Goal: Information Seeking & Learning: Learn about a topic

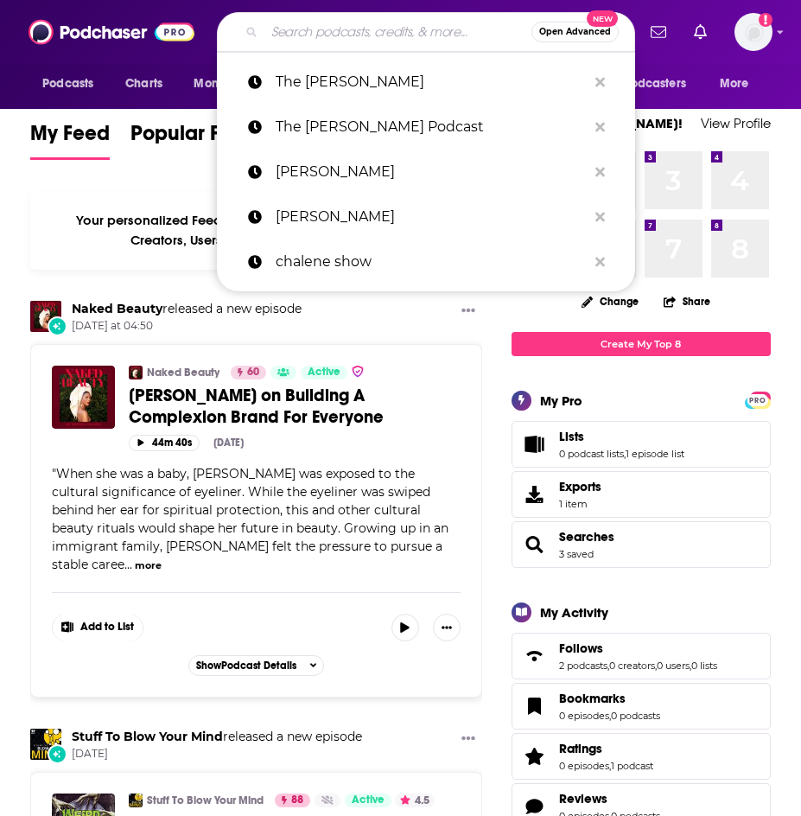
click at [397, 36] on input "Search podcasts, credits, & more..." at bounding box center [397, 32] width 267 height 28
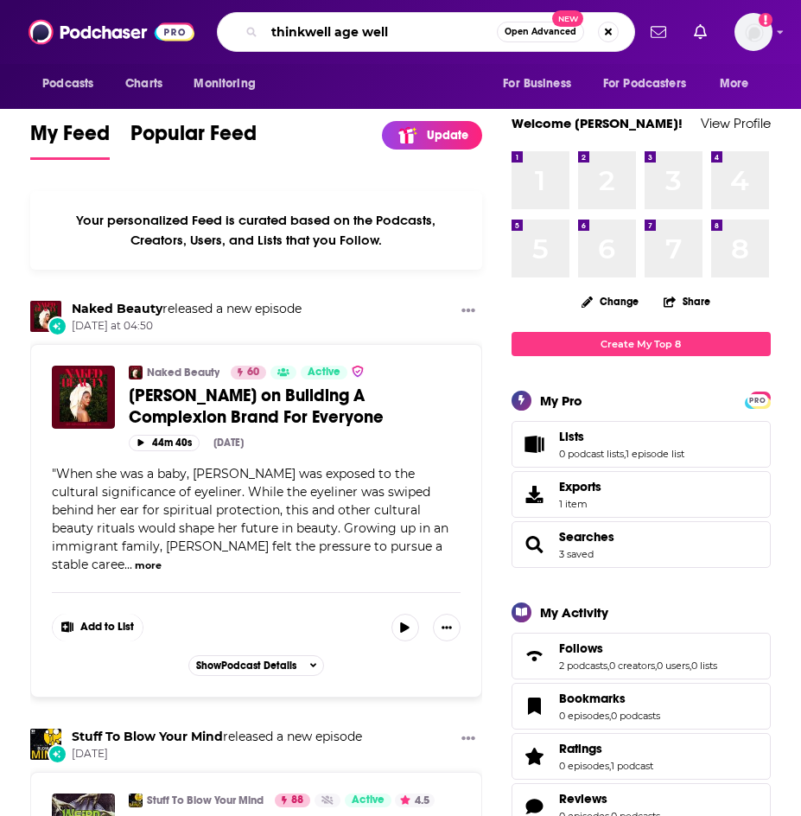
type input "thinkwell age well"
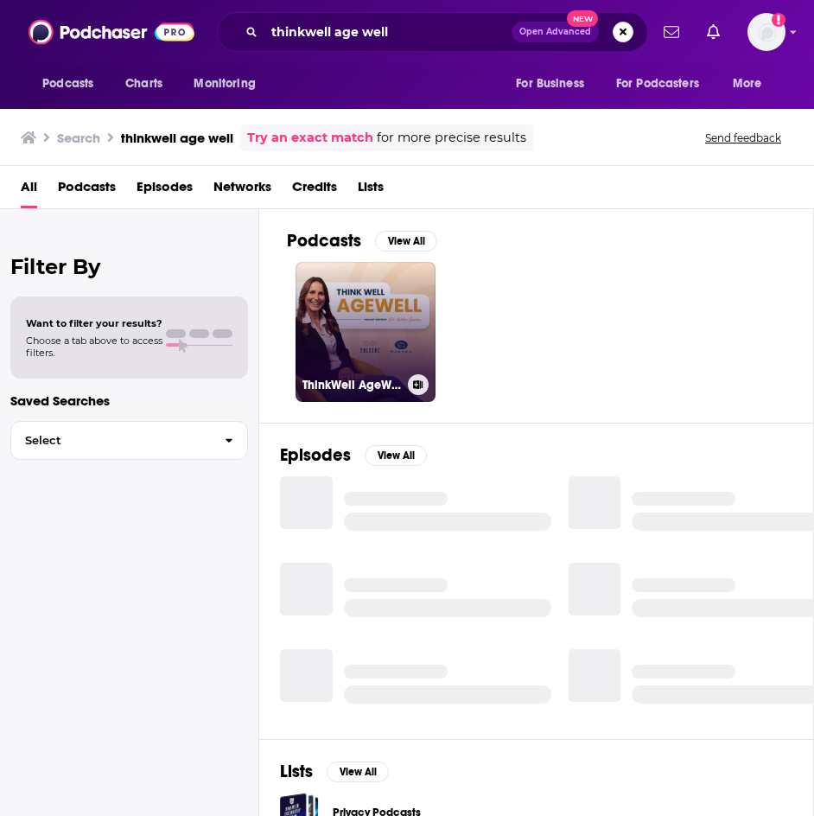
click at [345, 288] on link "ThinkWell AgeWell Podcast" at bounding box center [365, 332] width 140 height 140
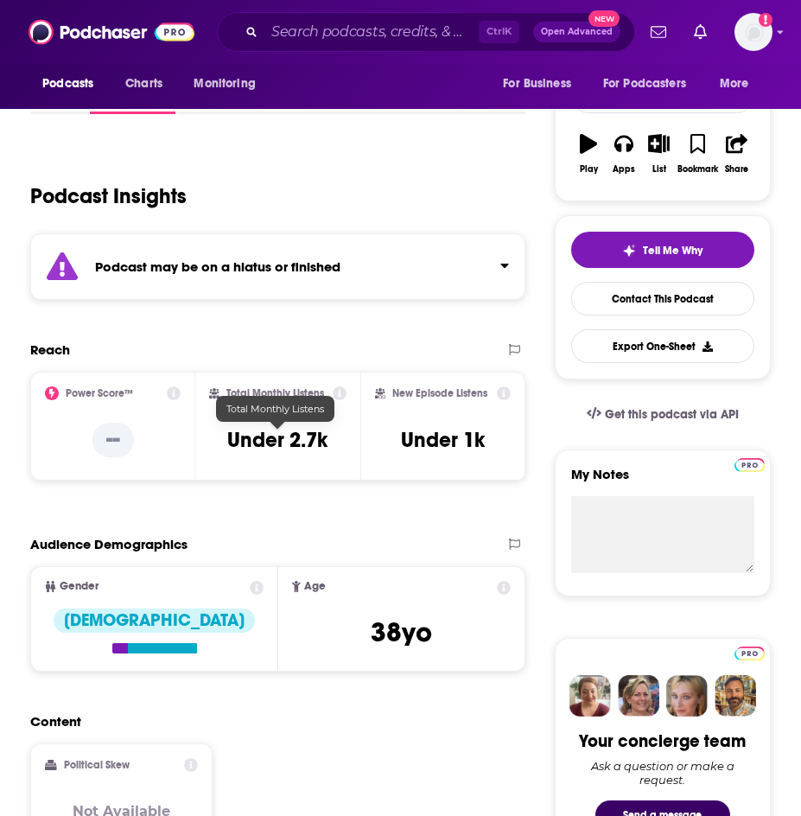
scroll to position [259, 0]
